Goal: Ask a question

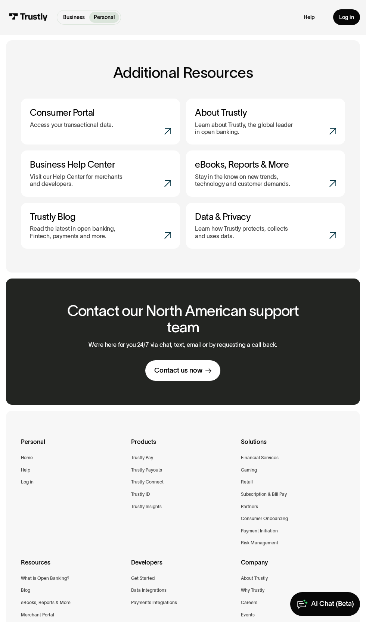
scroll to position [418, 0]
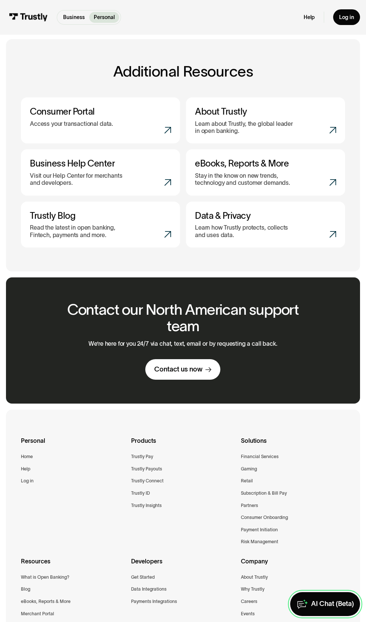
click at [328, 608] on div "AI Chat (Beta)" at bounding box center [332, 603] width 43 height 9
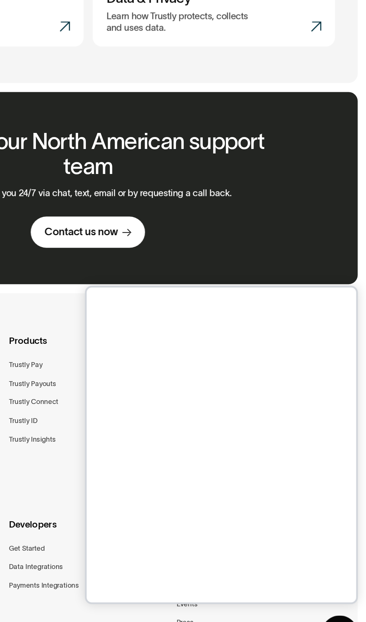
scroll to position [447, 0]
